Goal: Task Accomplishment & Management: Use online tool/utility

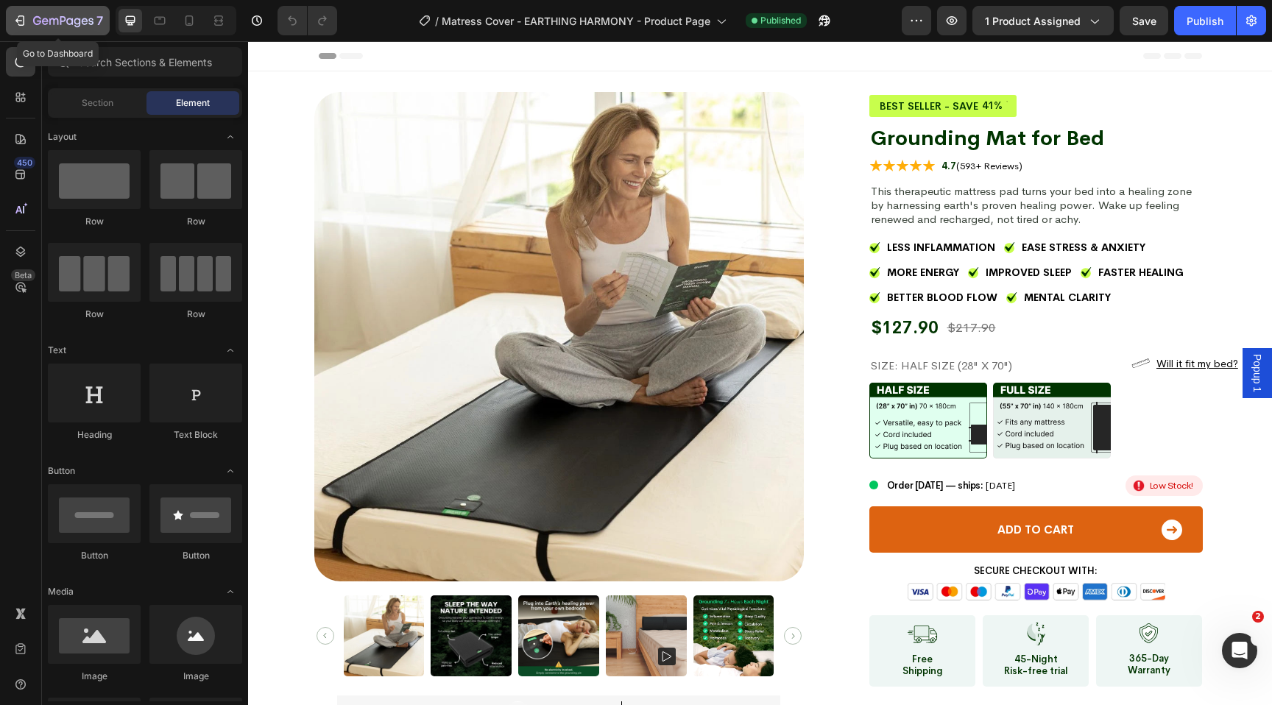
click at [23, 16] on icon "button" at bounding box center [21, 20] width 7 height 10
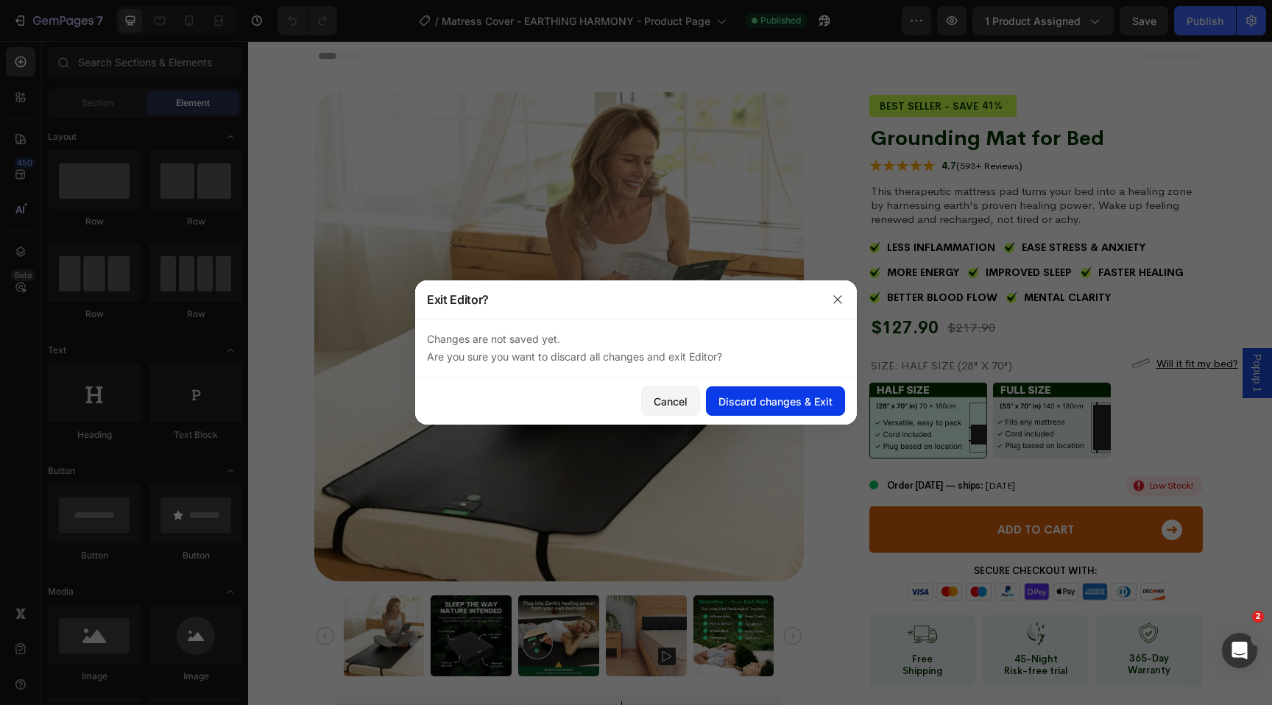
click at [733, 400] on div "Discard changes & Exit" at bounding box center [775, 401] width 114 height 15
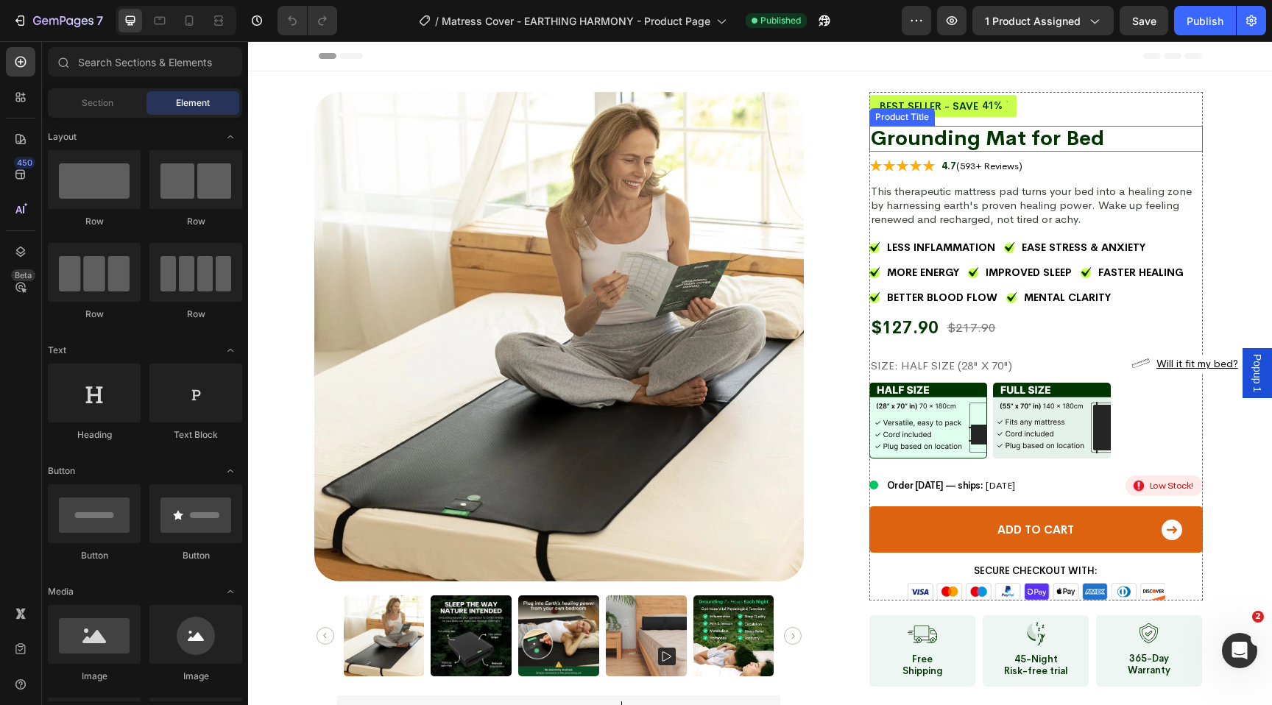
click at [1052, 138] on h1 "Grounding Mat for Bed" at bounding box center [1035, 139] width 333 height 26
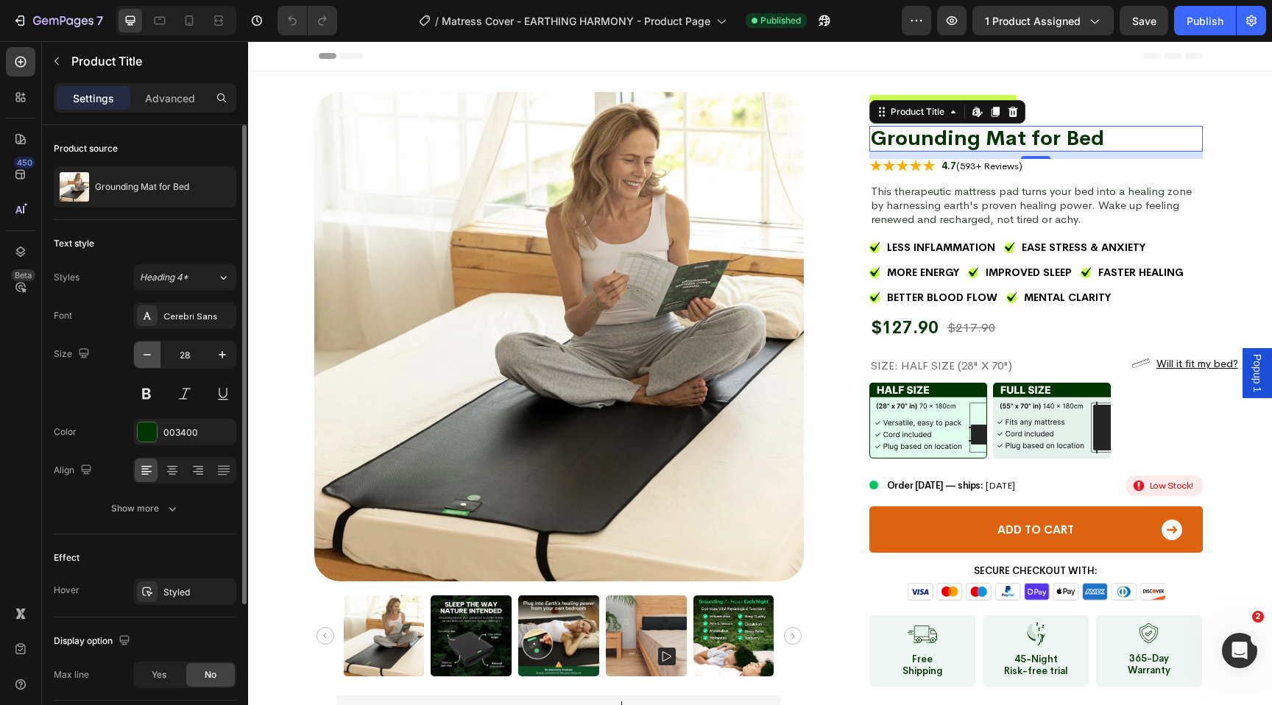
click at [145, 355] on icon "button" at bounding box center [147, 354] width 15 height 15
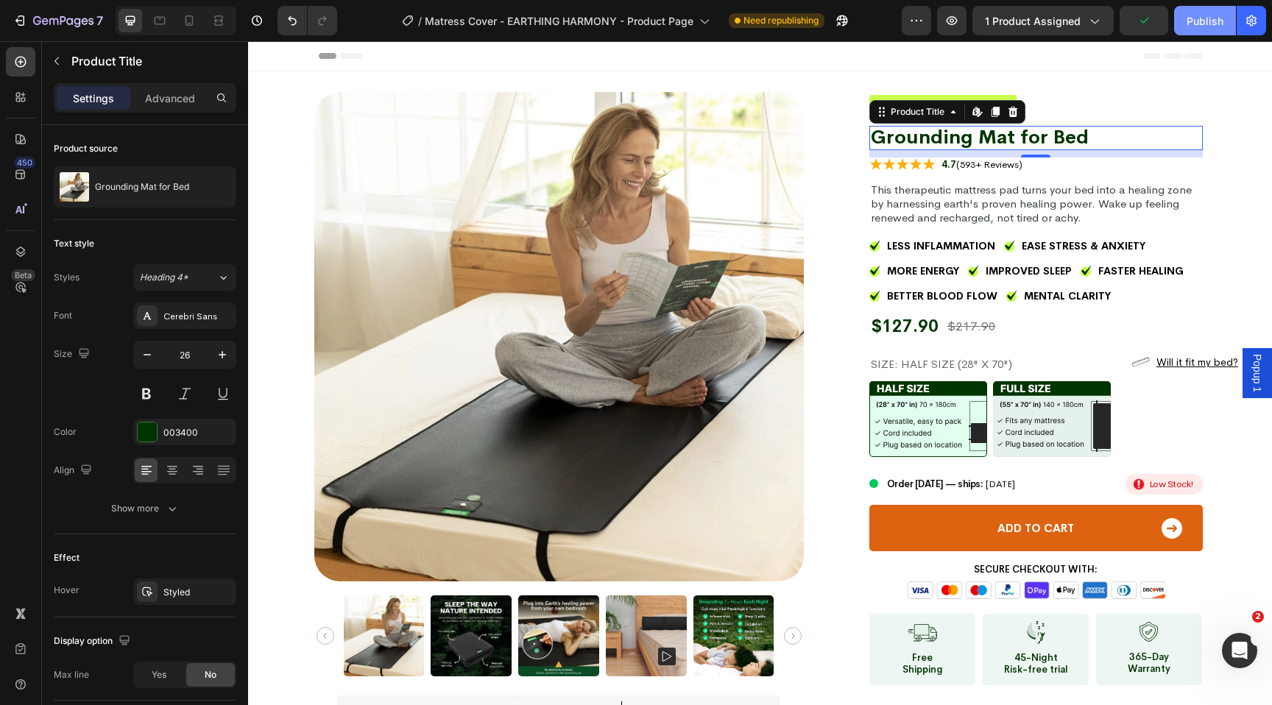
click at [1198, 18] on div "Publish" at bounding box center [1204, 20] width 37 height 15
click at [140, 356] on icon "button" at bounding box center [147, 354] width 15 height 15
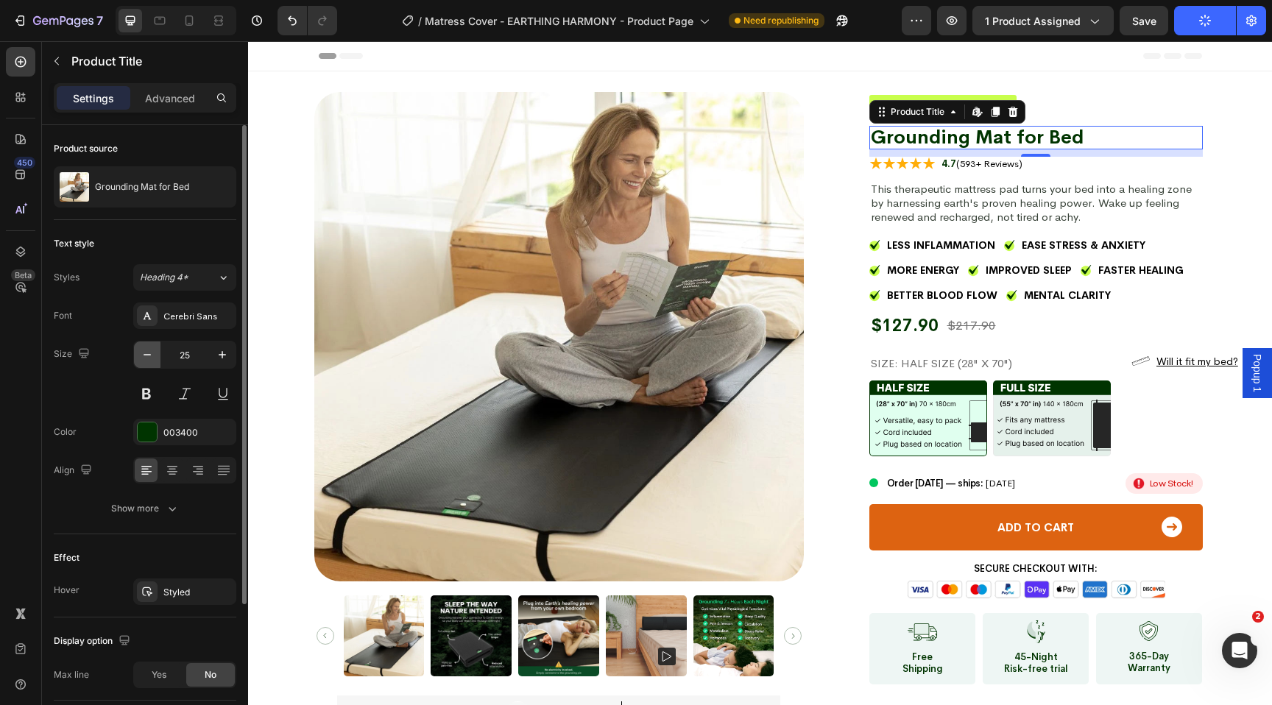
click at [146, 352] on icon "button" at bounding box center [147, 354] width 15 height 15
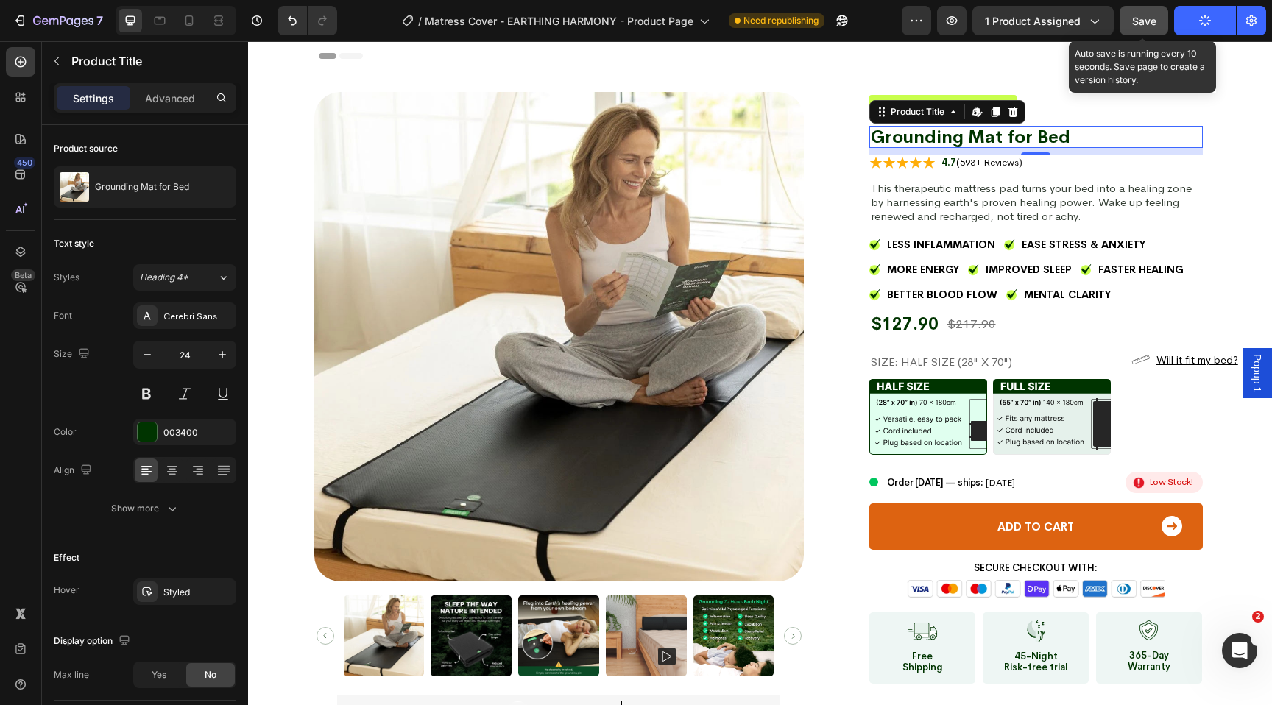
click at [1148, 23] on span "Save" at bounding box center [1144, 21] width 24 height 13
click at [1151, 23] on span "Save" at bounding box center [1144, 21] width 24 height 13
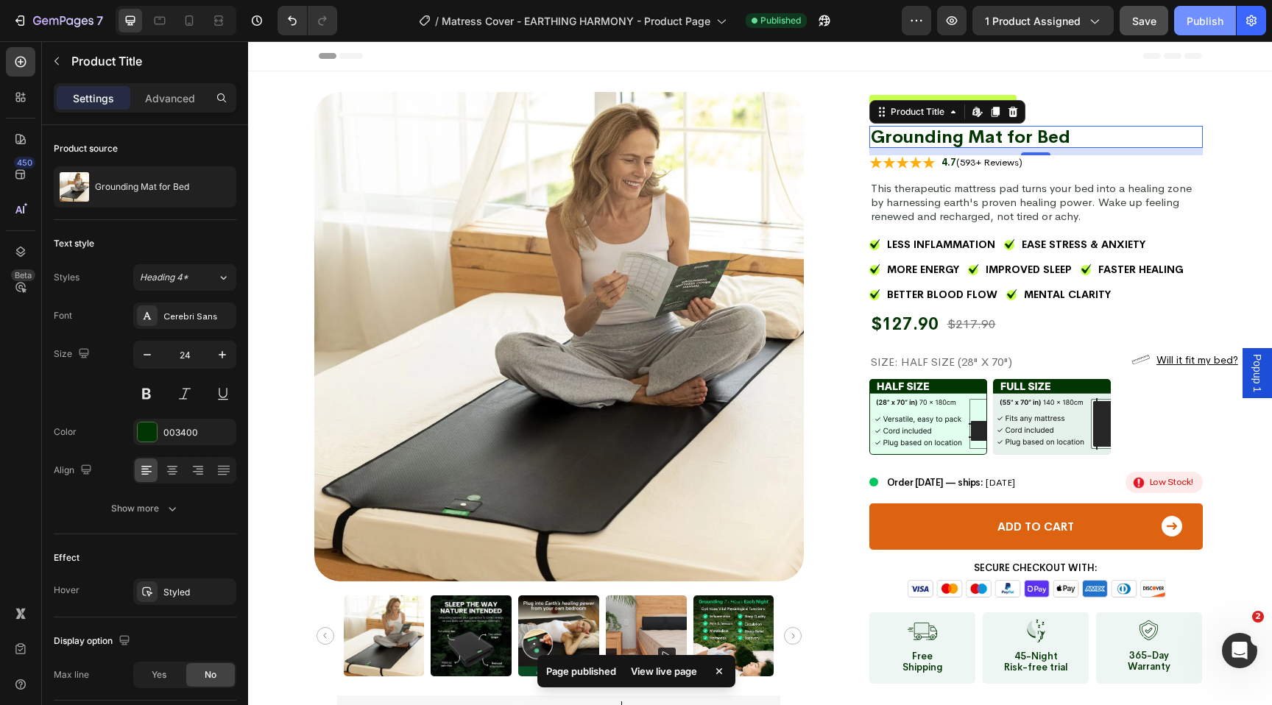
click at [1197, 29] on button "Publish" at bounding box center [1205, 20] width 62 height 29
click at [218, 358] on icon "button" at bounding box center [222, 354] width 15 height 15
type input "25"
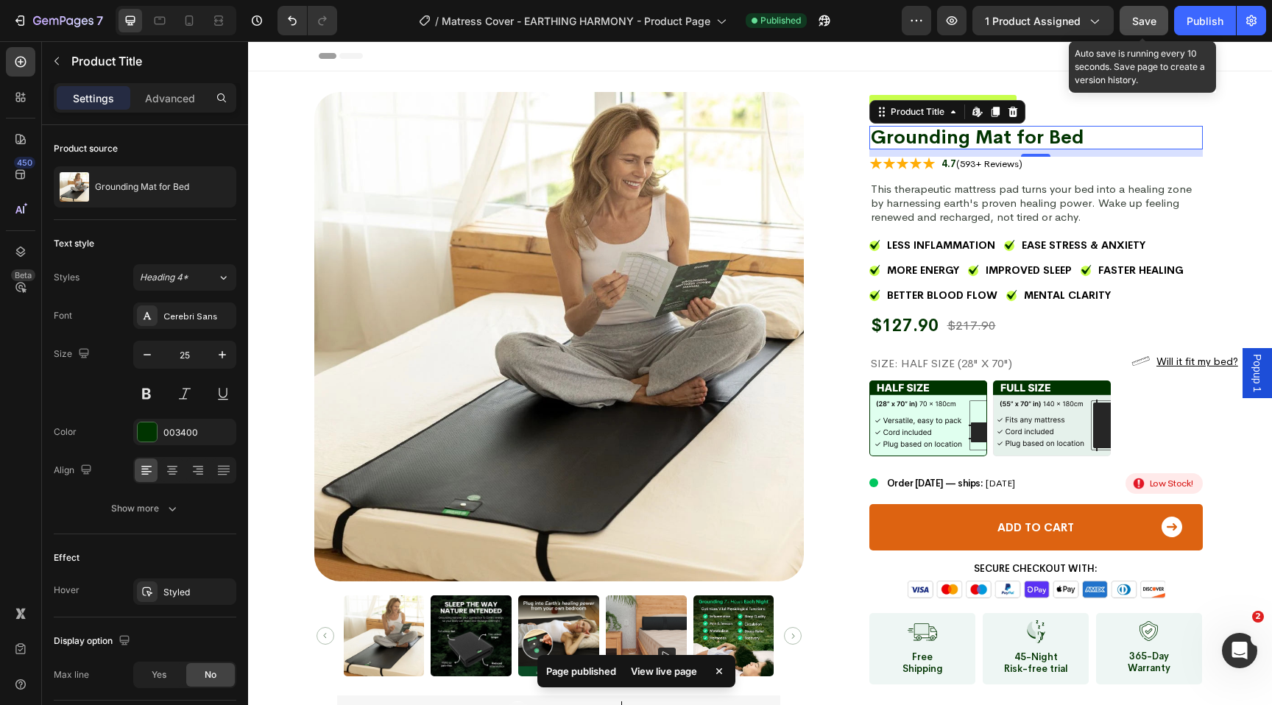
click at [1147, 22] on span "Save" at bounding box center [1144, 21] width 24 height 13
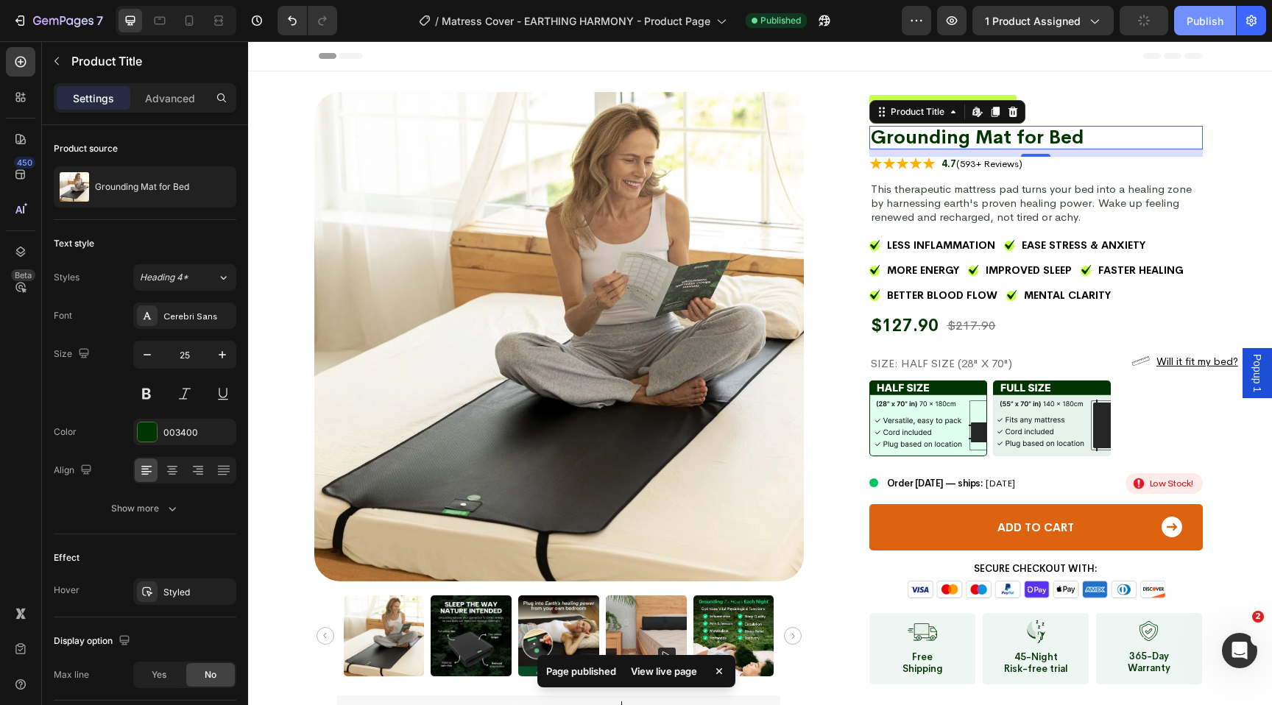
click at [1191, 26] on div "Publish" at bounding box center [1204, 20] width 37 height 15
